Goal: Transaction & Acquisition: Purchase product/service

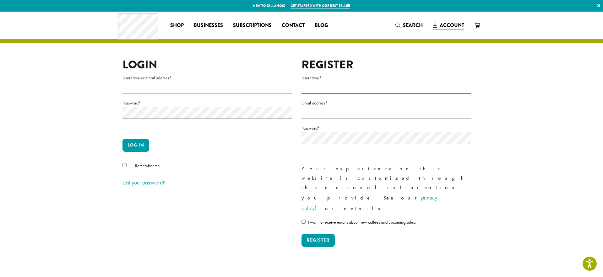
click at [141, 90] on input "Username or email address *" at bounding box center [208, 88] width 170 height 12
type input "**********"
click at [148, 143] on button "Log in" at bounding box center [136, 145] width 27 height 13
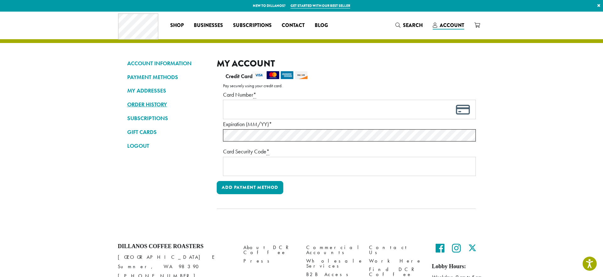
click at [155, 104] on link "ORDER HISTORY" at bounding box center [167, 104] width 80 height 11
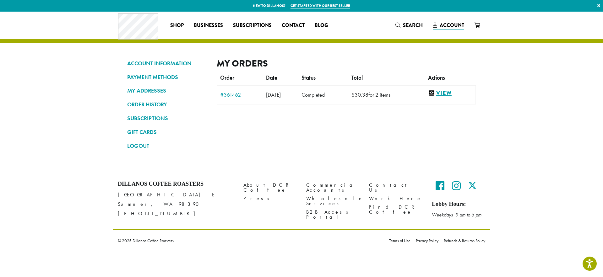
click at [441, 96] on link "View" at bounding box center [450, 94] width 44 height 8
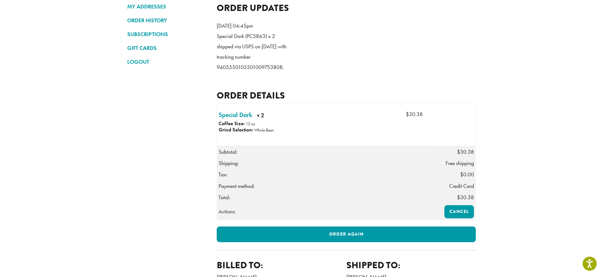
scroll to position [91, 0]
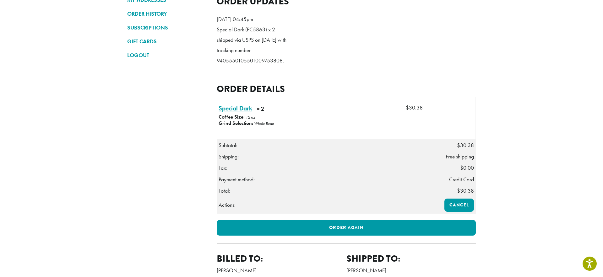
click at [231, 113] on link "Special Dark × 2" at bounding box center [236, 108] width 34 height 9
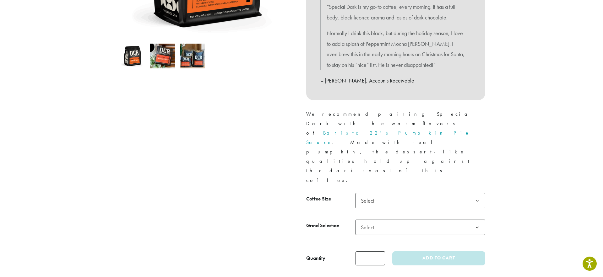
scroll to position [192, 0]
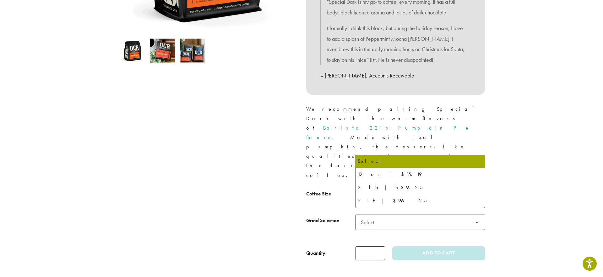
click at [387, 188] on span "Select" at bounding box center [421, 195] width 130 height 15
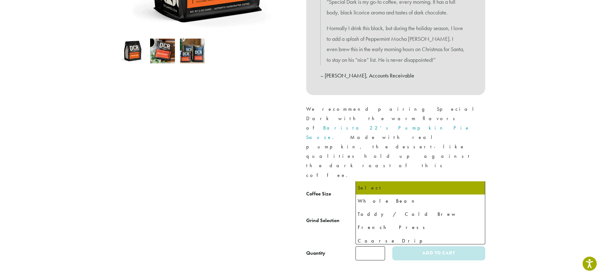
click at [367, 216] on span "Select" at bounding box center [369, 222] width 22 height 12
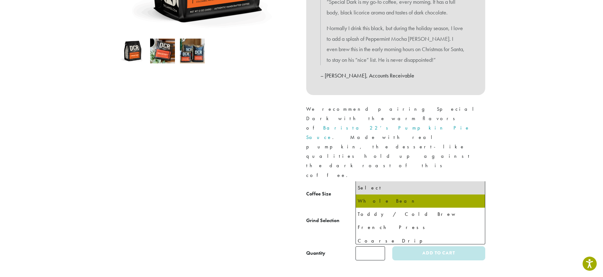
select select "**********"
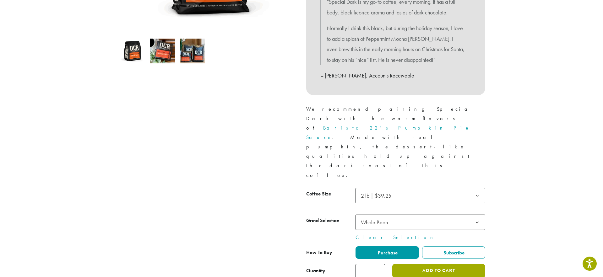
click at [448, 264] on button "Add to cart" at bounding box center [438, 271] width 93 height 14
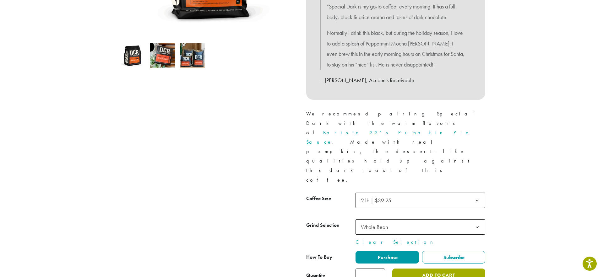
scroll to position [186, 0]
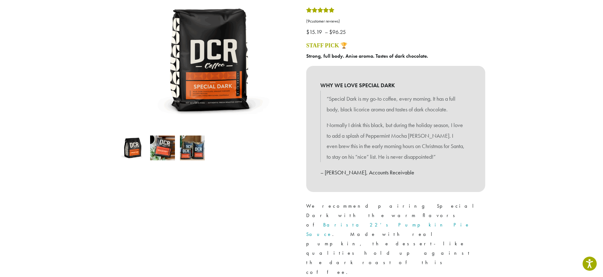
scroll to position [150, 0]
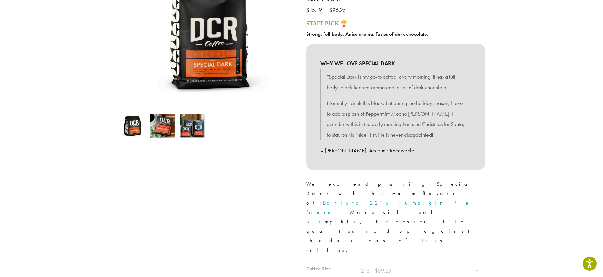
click at [409, 263] on span "2 lb | $39.25" at bounding box center [421, 270] width 130 height 15
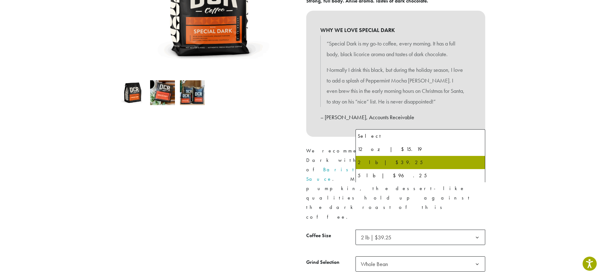
scroll to position [117, 0]
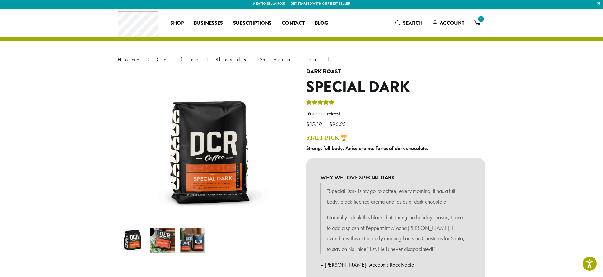
scroll to position [2, 0]
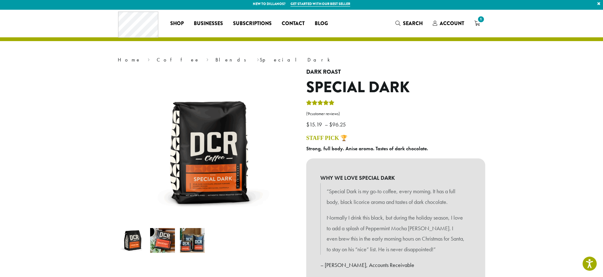
click at [198, 241] on img at bounding box center [192, 240] width 25 height 25
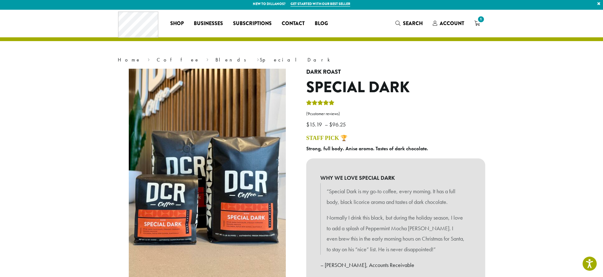
click at [453, 139] on h4 "STAFF PICK 🏆" at bounding box center [395, 138] width 179 height 7
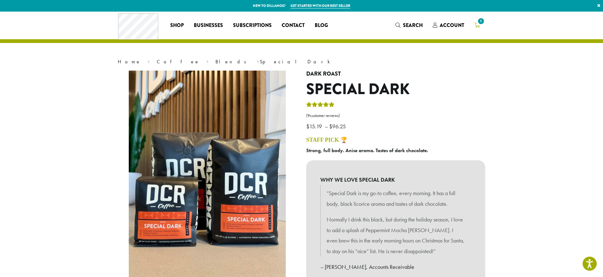
click at [478, 25] on icon "1" at bounding box center [477, 25] width 6 height 5
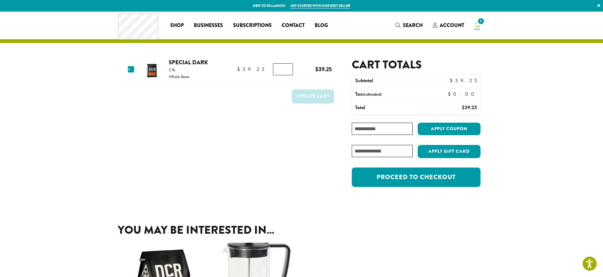
click at [371, 133] on input "Coupon:" at bounding box center [382, 129] width 61 height 12
type input "**********"
click at [443, 126] on button "Apply coupon" at bounding box center [449, 129] width 63 height 13
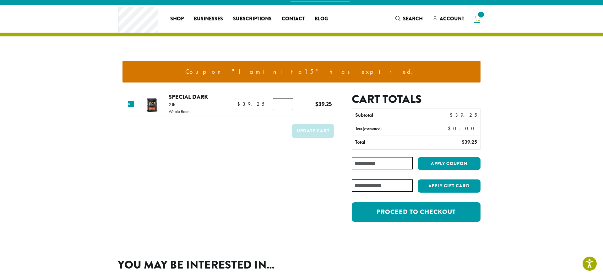
scroll to position [8, 0]
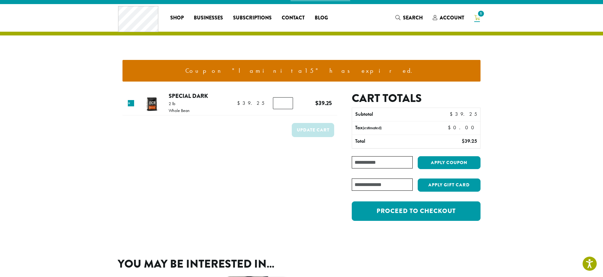
click at [402, 159] on input "Coupon:" at bounding box center [382, 162] width 61 height 12
type input "********"
click at [440, 165] on button "Apply coupon" at bounding box center [449, 162] width 63 height 13
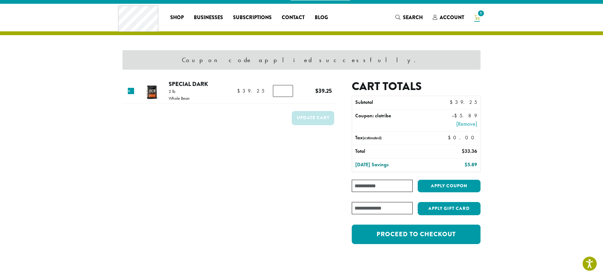
scroll to position [10, 0]
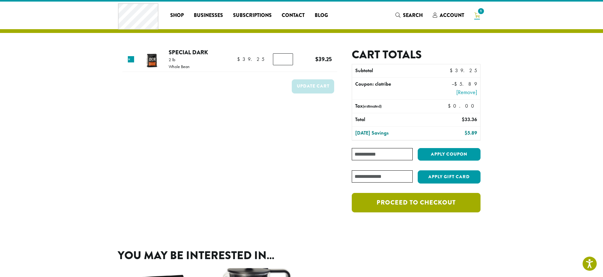
click at [439, 210] on link "Proceed to checkout" at bounding box center [416, 202] width 129 height 19
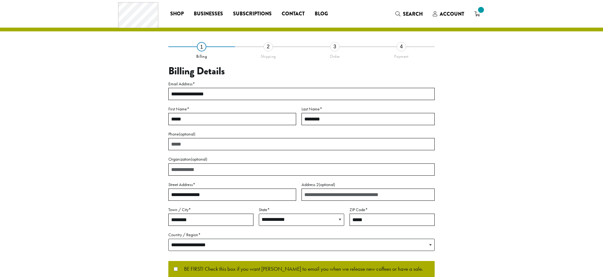
select select "**"
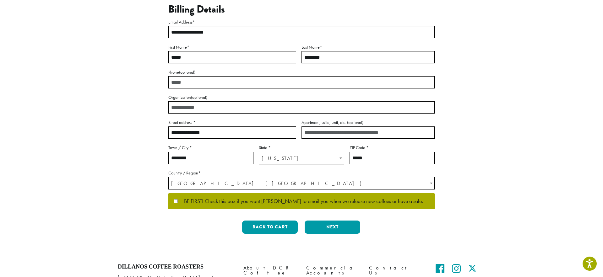
scroll to position [71, 0]
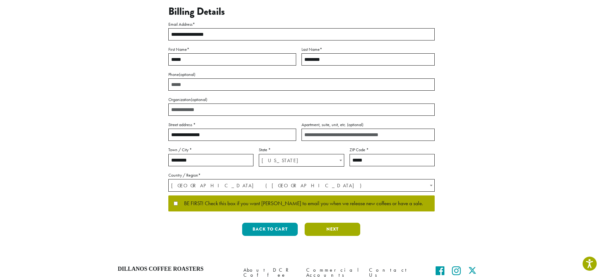
click at [339, 226] on button "Next" at bounding box center [333, 229] width 56 height 13
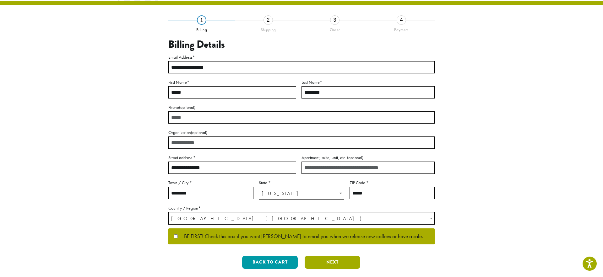
scroll to position [0, 0]
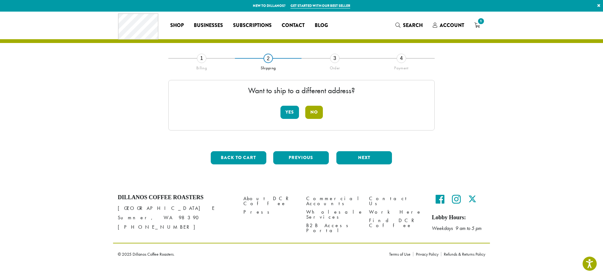
click at [319, 115] on button "No" at bounding box center [314, 112] width 18 height 13
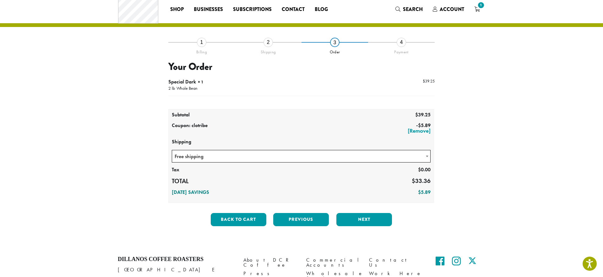
scroll to position [17, 0]
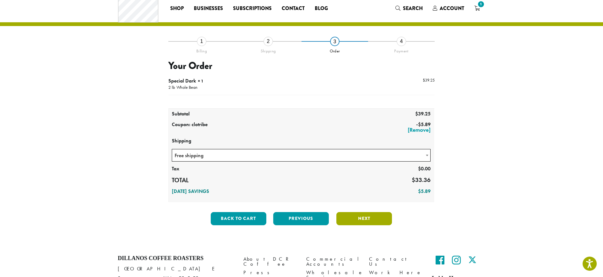
click at [364, 220] on button "Next" at bounding box center [364, 218] width 56 height 13
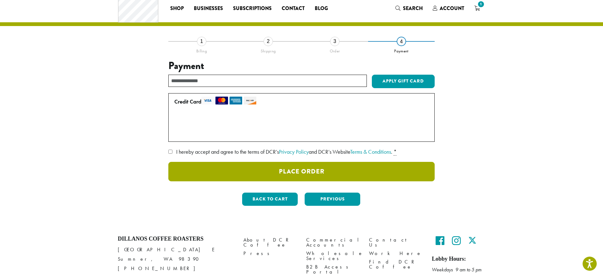
click at [329, 167] on button "Place Order" at bounding box center [301, 171] width 266 height 19
